Goal: Task Accomplishment & Management: Manage account settings

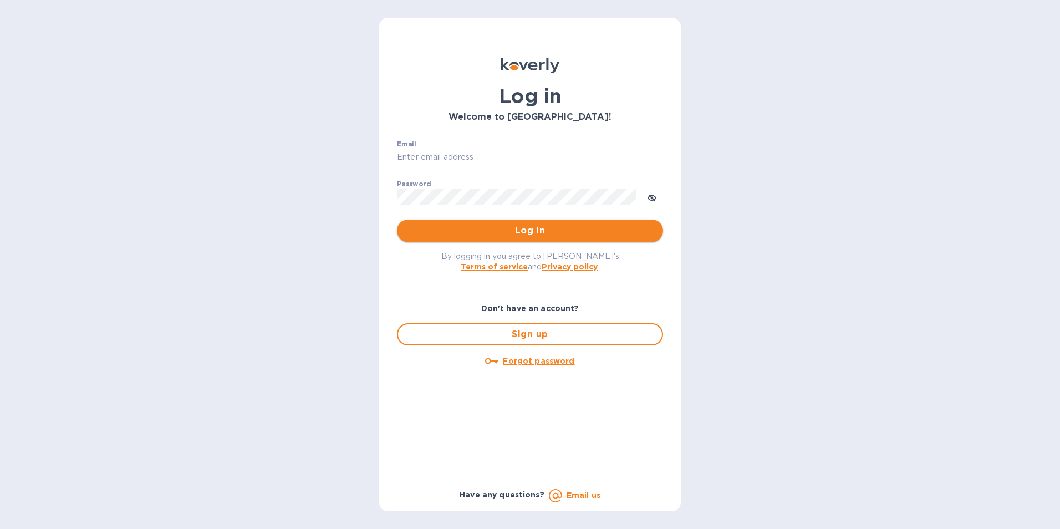
type input "[PERSON_NAME][EMAIL_ADDRESS][DOMAIN_NAME]"
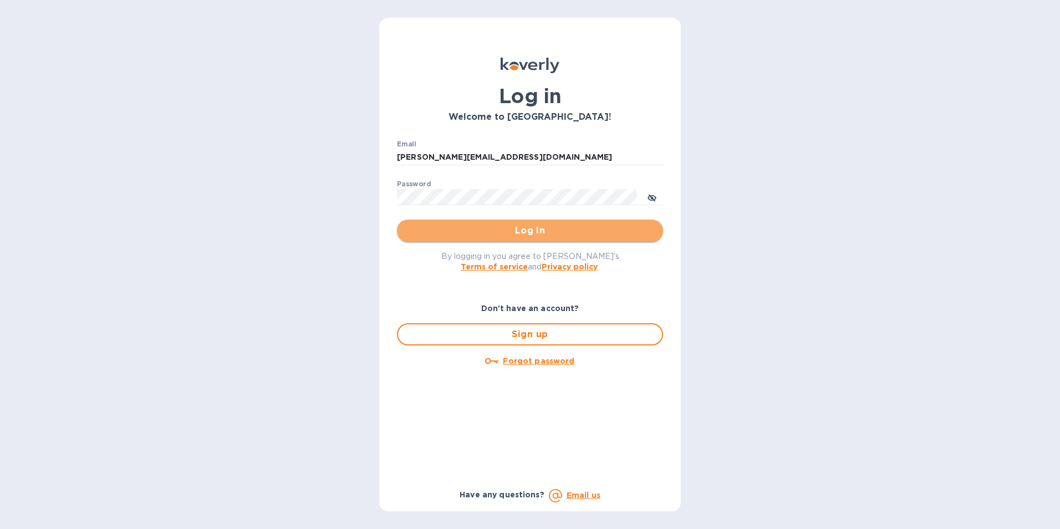
click at [557, 234] on span "Log in" at bounding box center [530, 230] width 248 height 13
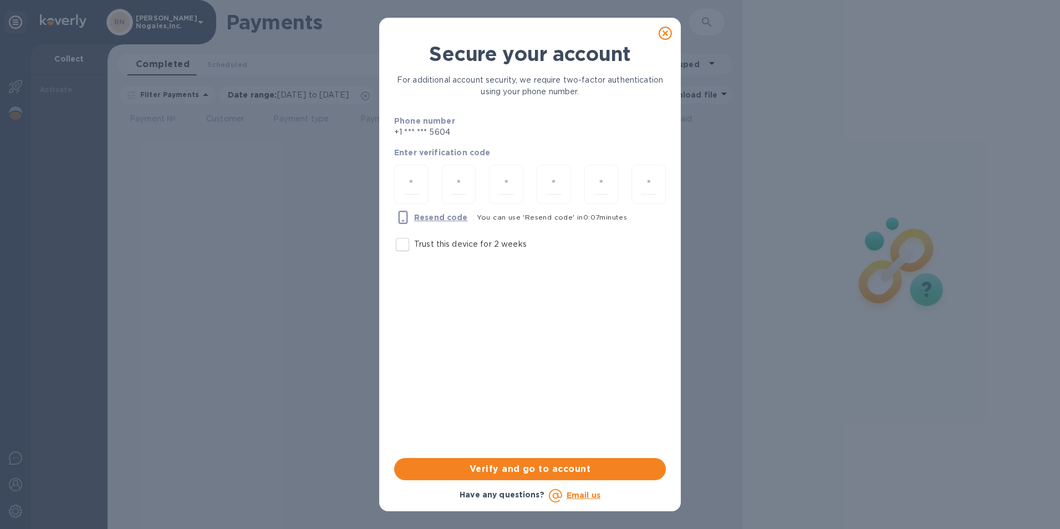
click at [668, 30] on icon at bounding box center [665, 33] width 13 height 13
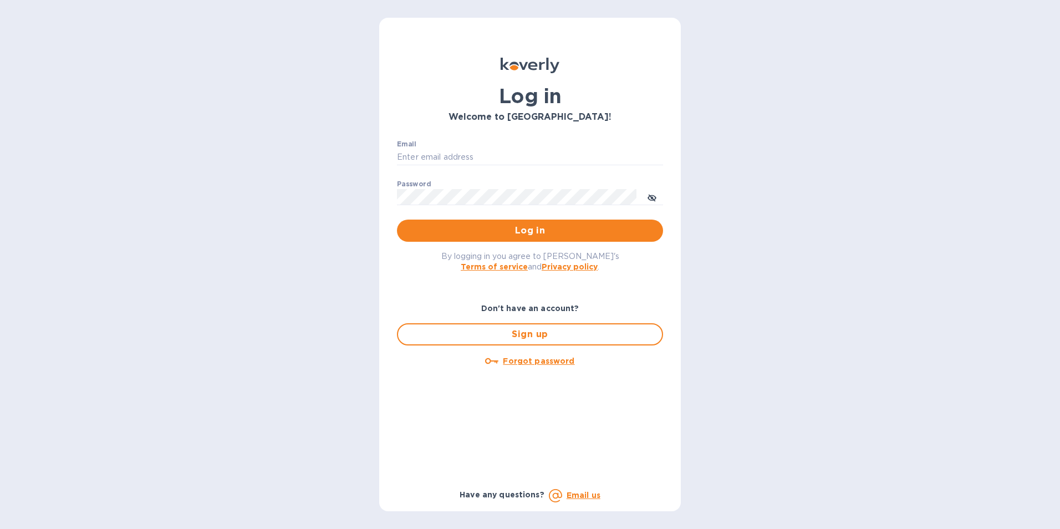
type input "[PERSON_NAME][EMAIL_ADDRESS][DOMAIN_NAME]"
